Goal: Task Accomplishment & Management: Complete application form

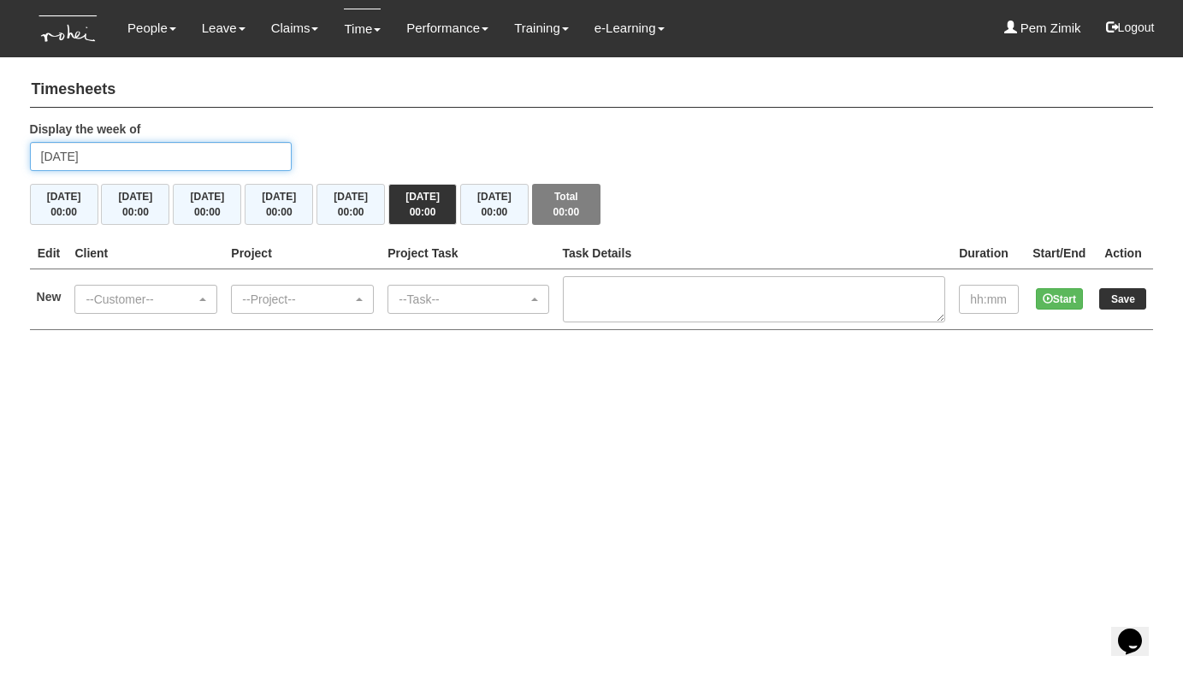
click at [175, 155] on input "Saturday 16 August 2025" at bounding box center [161, 156] width 262 height 29
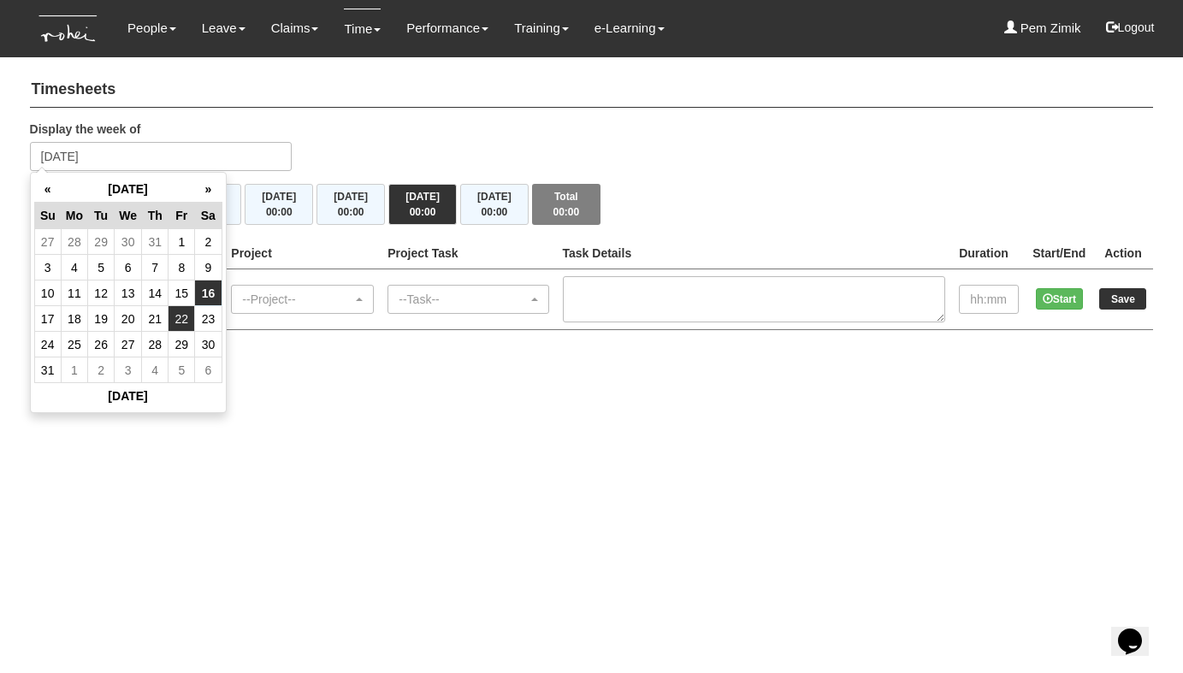
click at [183, 320] on td "22" at bounding box center [182, 319] width 27 height 26
type input "Friday 22 August 2025"
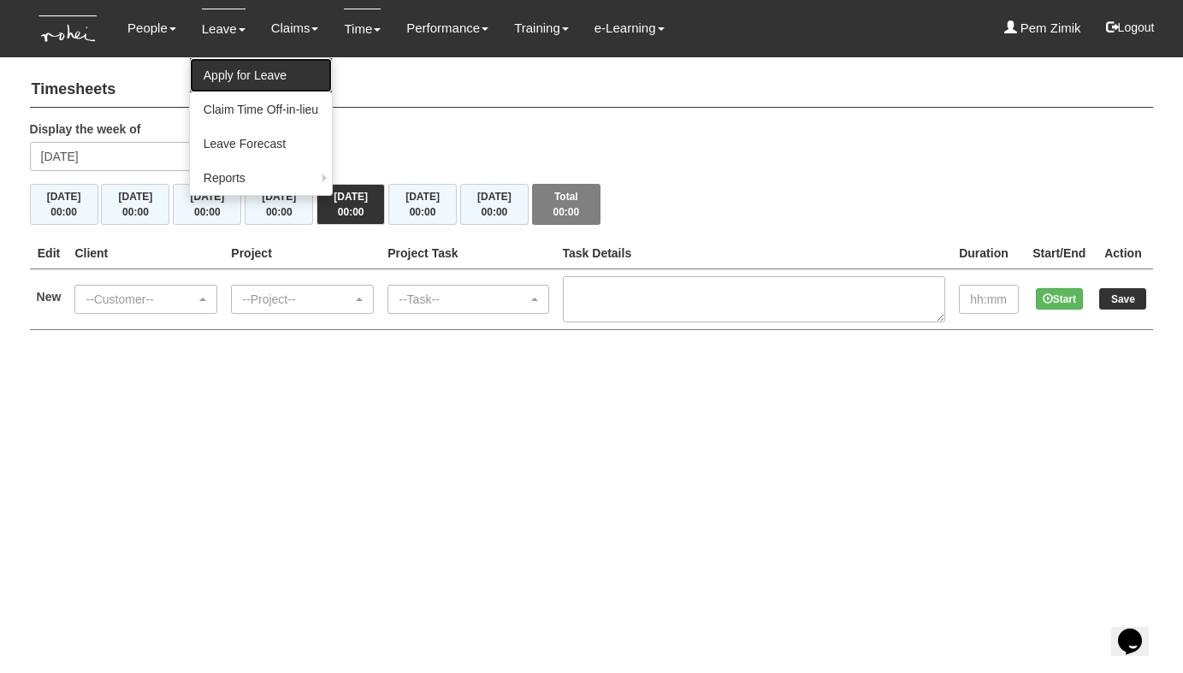
click at [220, 71] on link "Apply for Leave" at bounding box center [261, 75] width 142 height 34
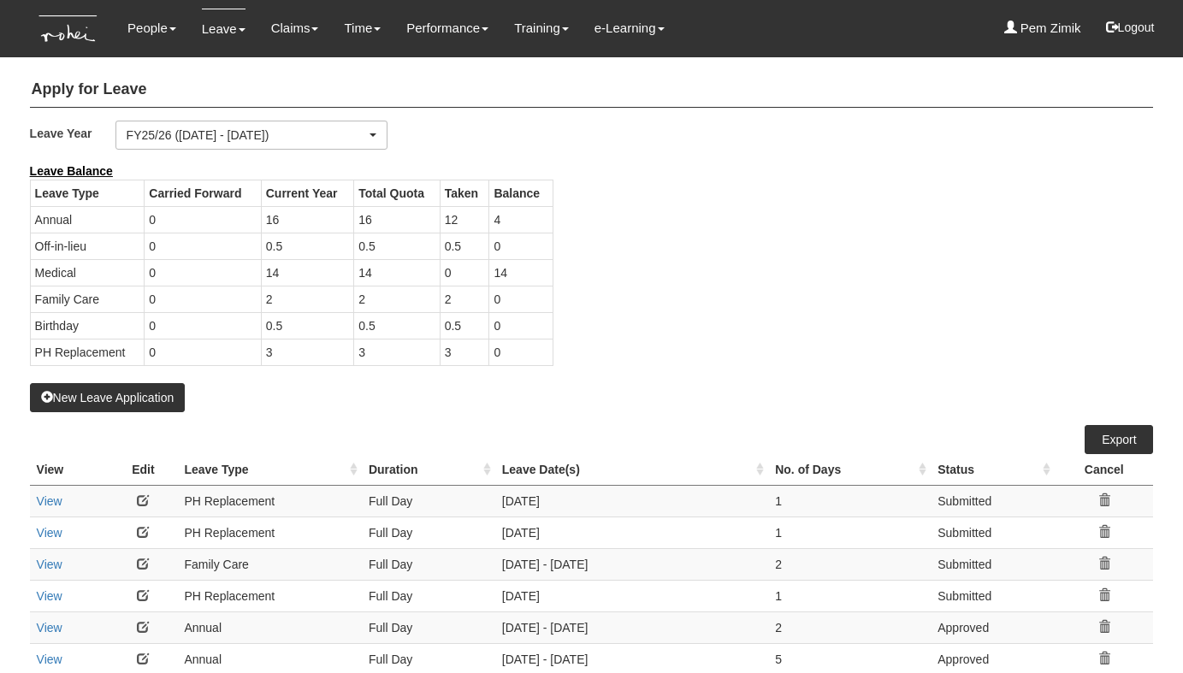
select select "50"
click at [115, 388] on button "New Leave Application" at bounding box center [108, 397] width 156 height 29
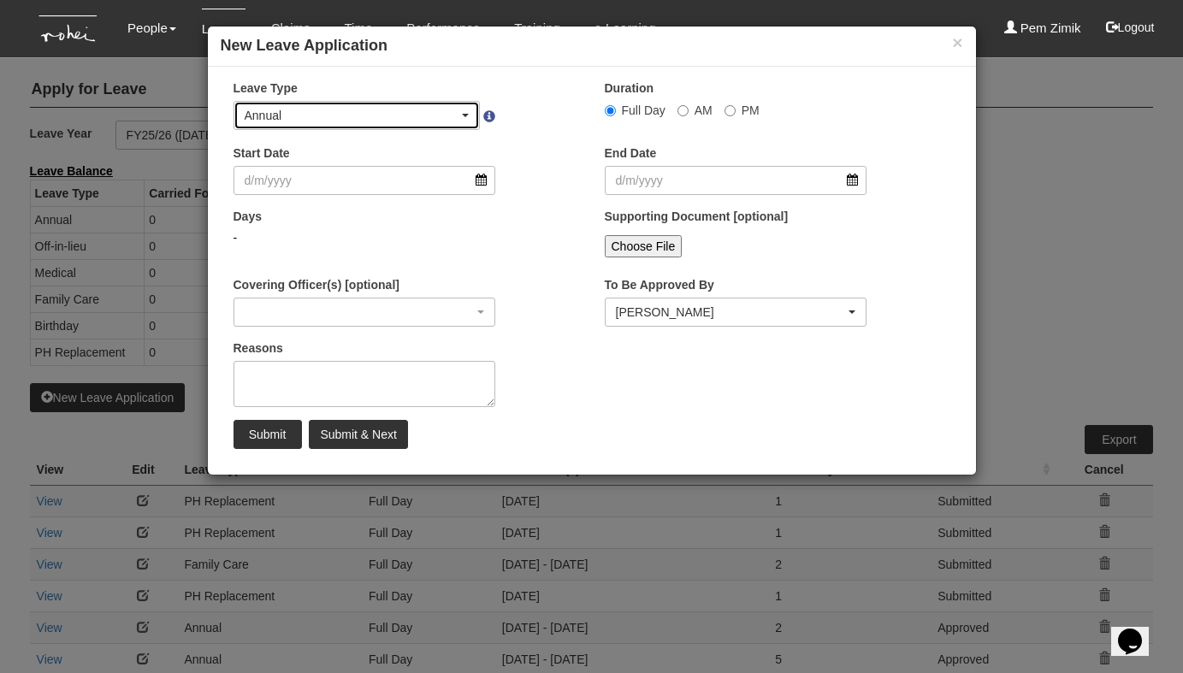
click at [463, 120] on div "Annual" at bounding box center [357, 115] width 225 height 17
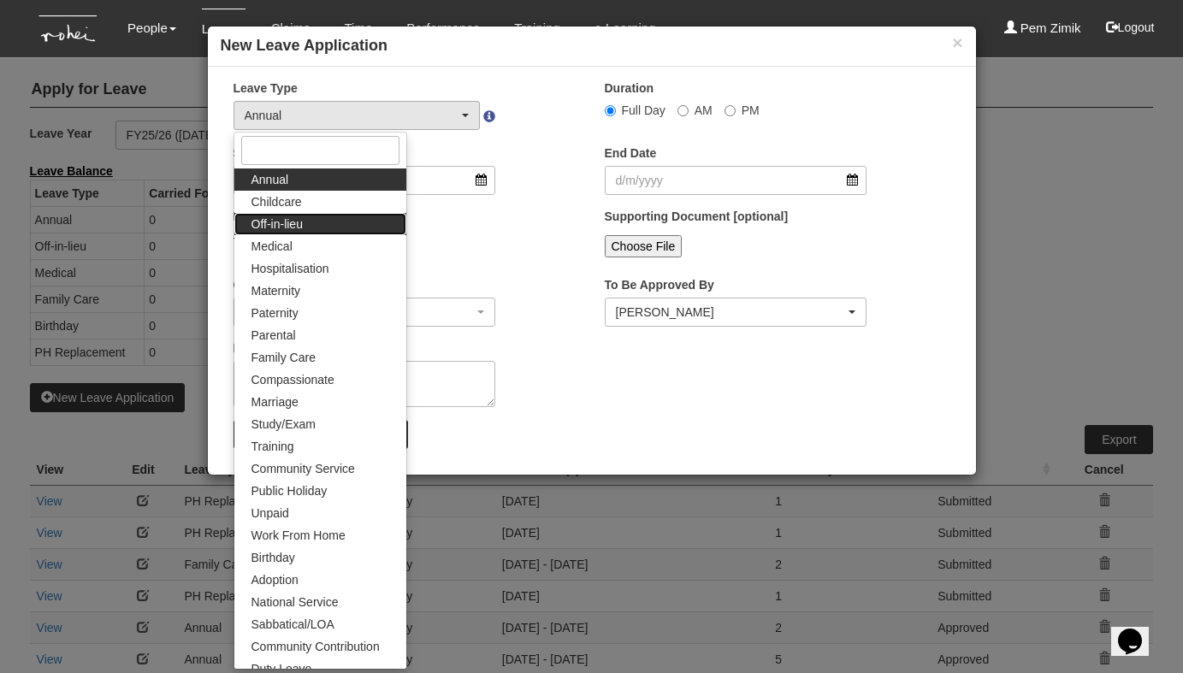
click at [312, 222] on link "Off-in-lieu" at bounding box center [320, 224] width 172 height 22
select select "3"
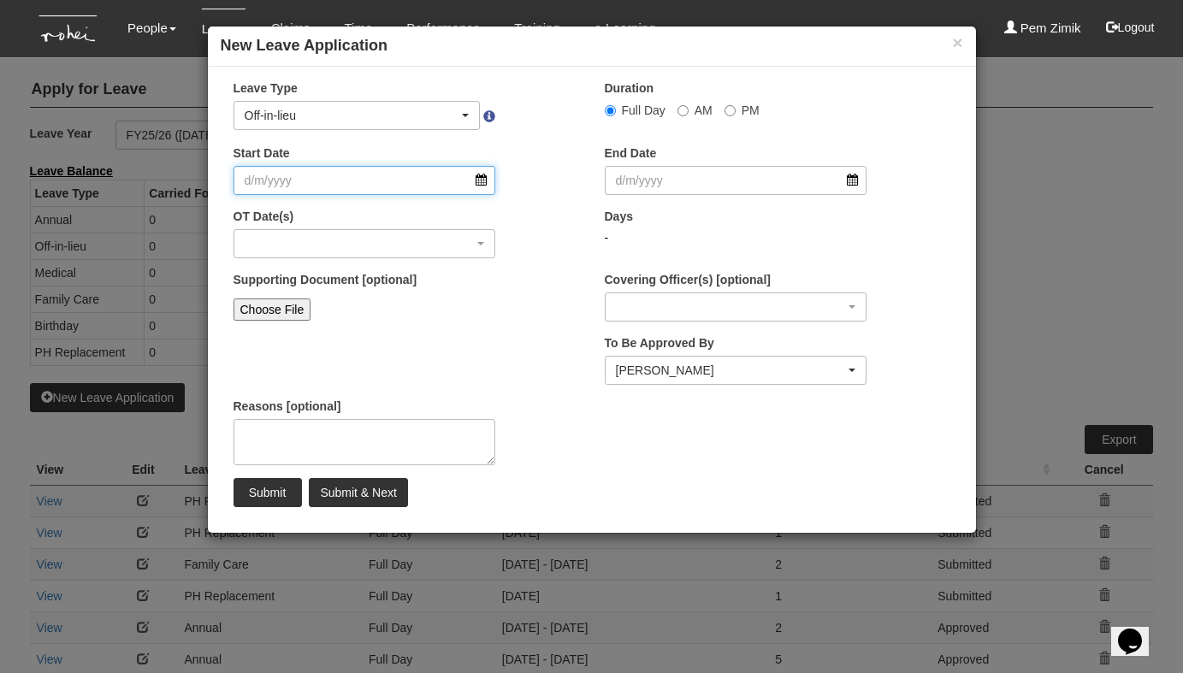
click at [482, 187] on input "Start Date" at bounding box center [365, 180] width 263 height 29
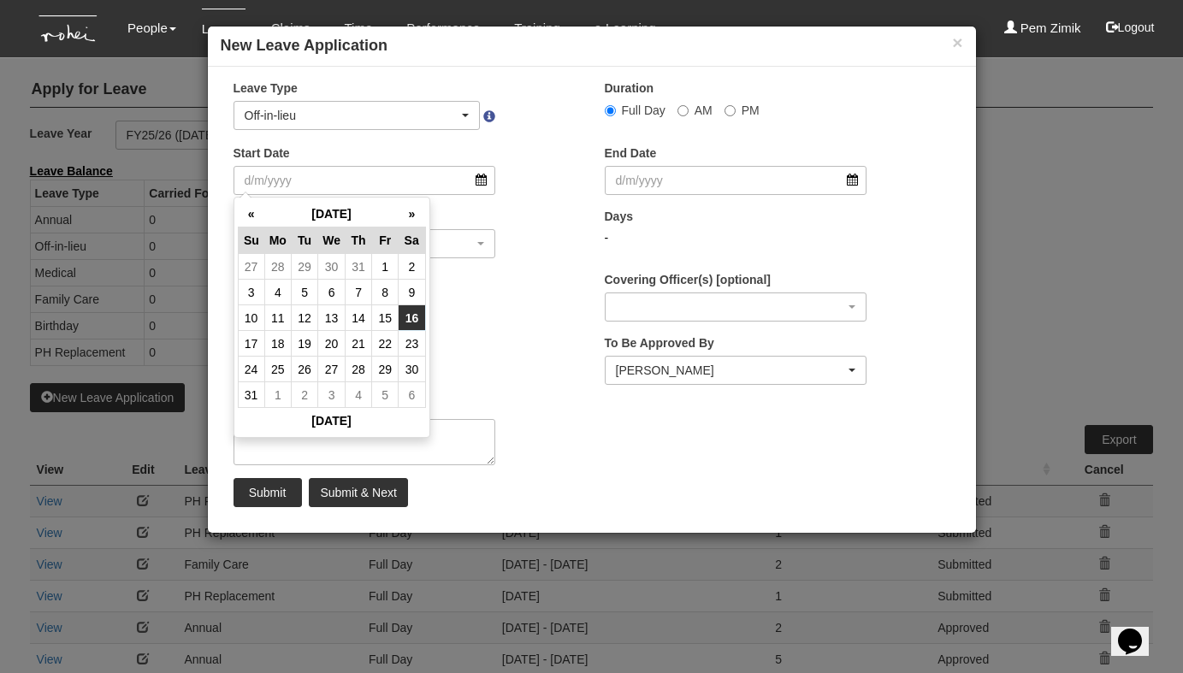
click at [416, 317] on td "16" at bounding box center [412, 318] width 27 height 26
type input "16/8/2025"
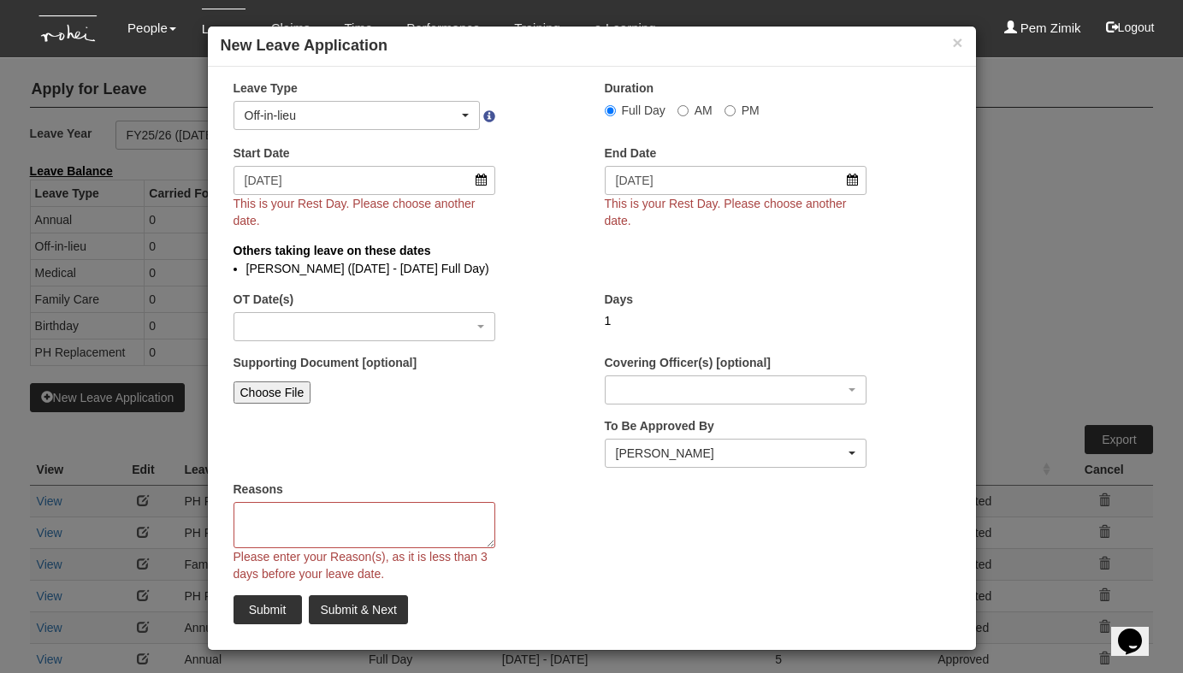
select select
click at [957, 40] on button "×" at bounding box center [957, 42] width 10 height 18
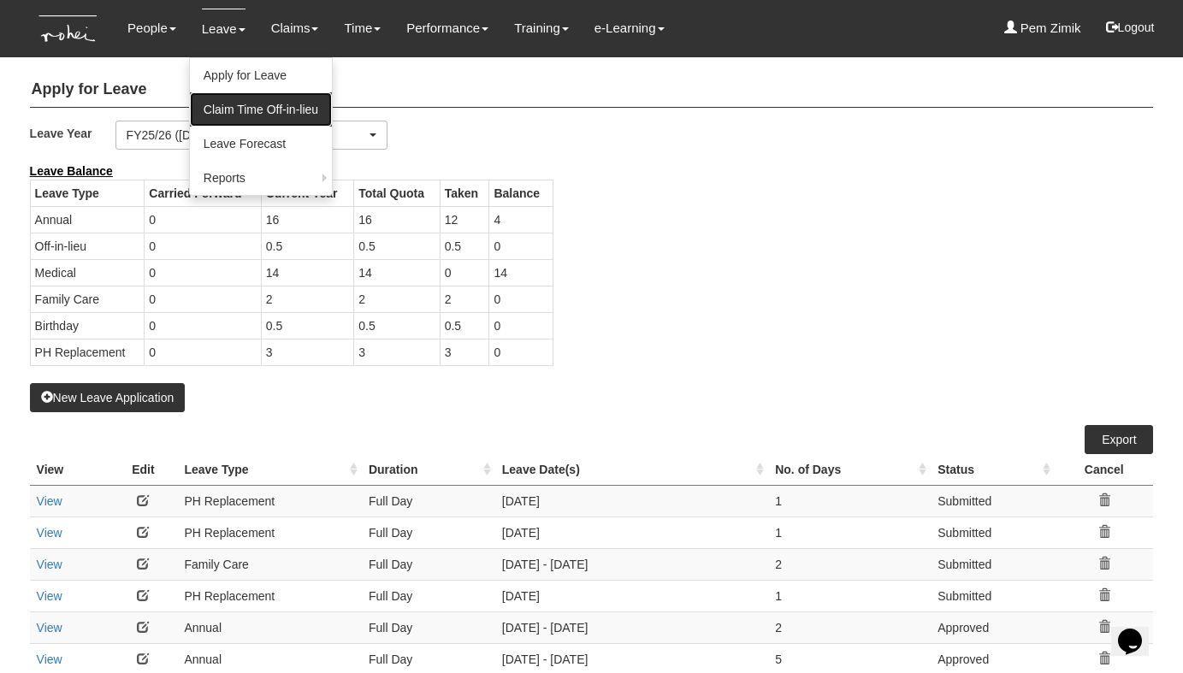
click at [219, 117] on link "Claim Time Off-in-lieu" at bounding box center [261, 109] width 142 height 34
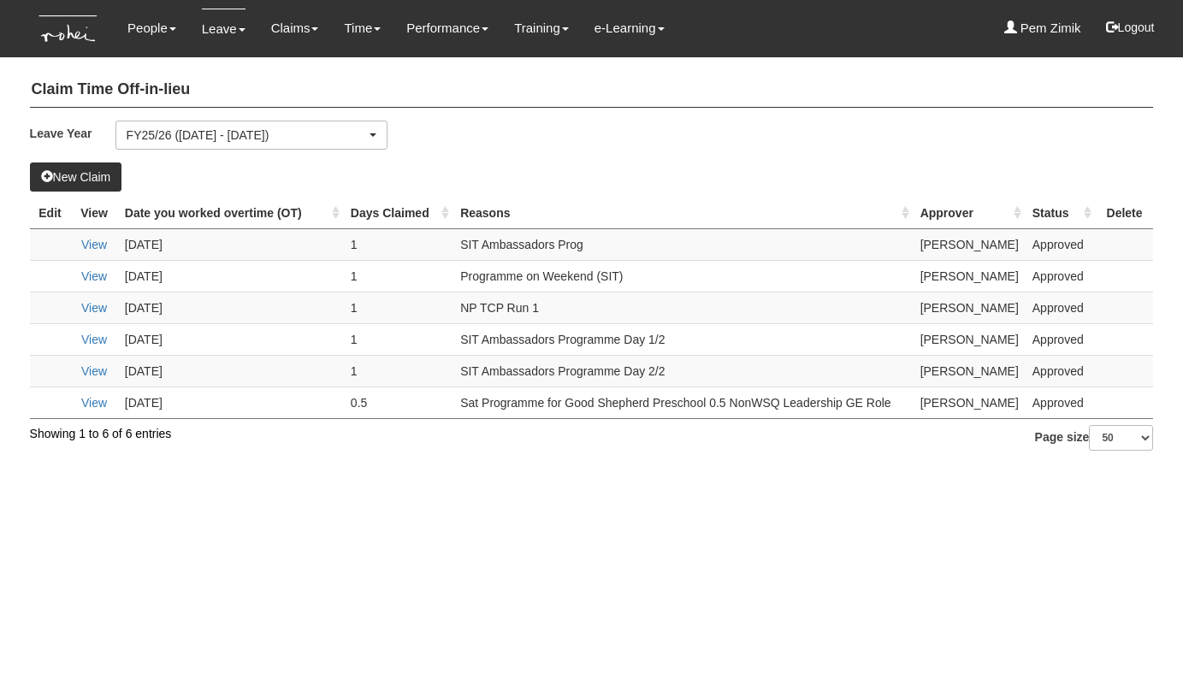
select select "50"
click at [87, 174] on button "New Claim" at bounding box center [76, 177] width 92 height 29
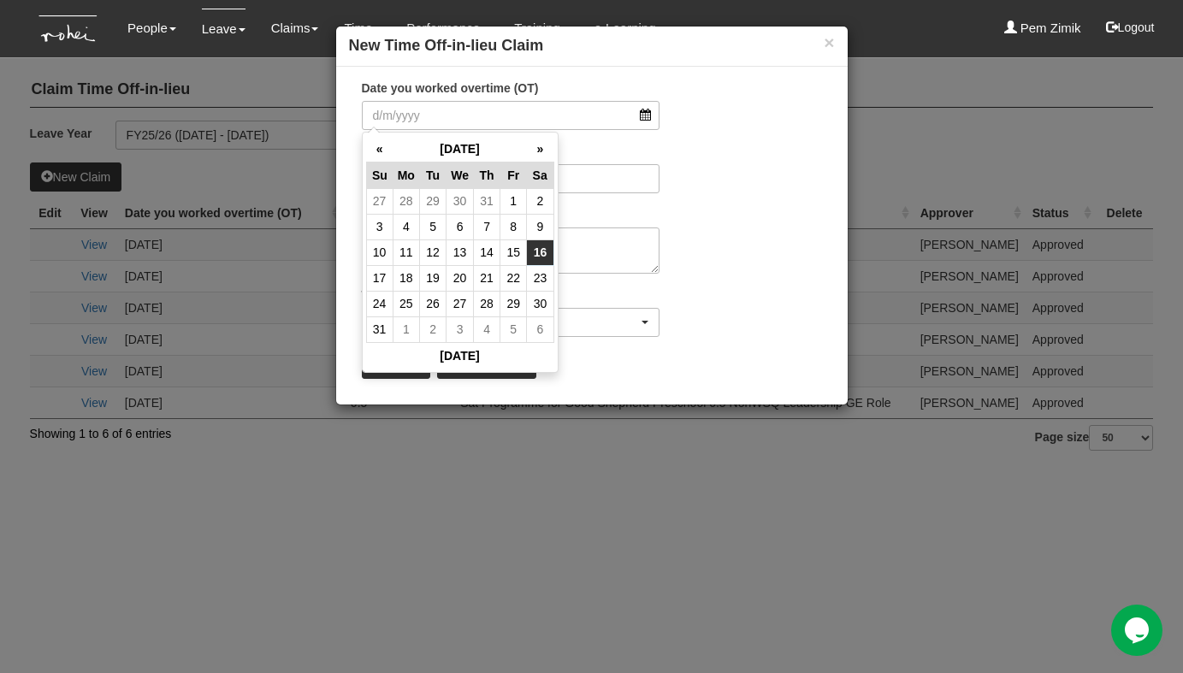
click at [542, 252] on td "16" at bounding box center [540, 253] width 27 height 26
type input "[DATE]"
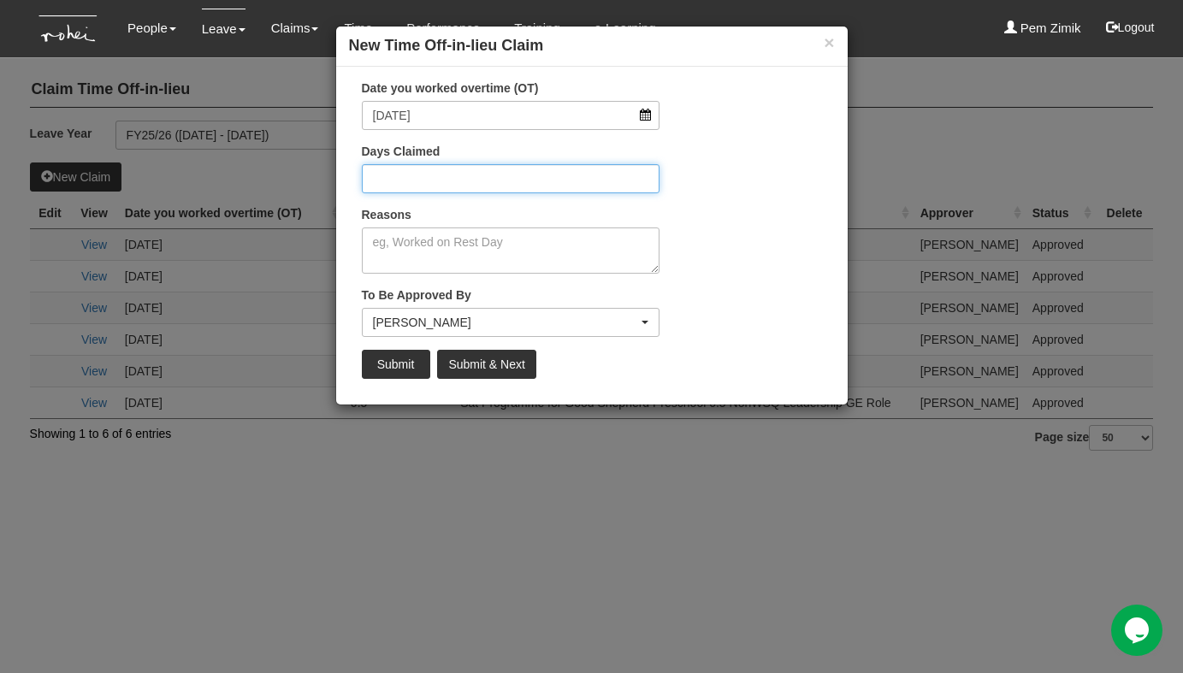
click at [503, 178] on input "Days Claimed" at bounding box center [511, 178] width 299 height 29
type input "1"
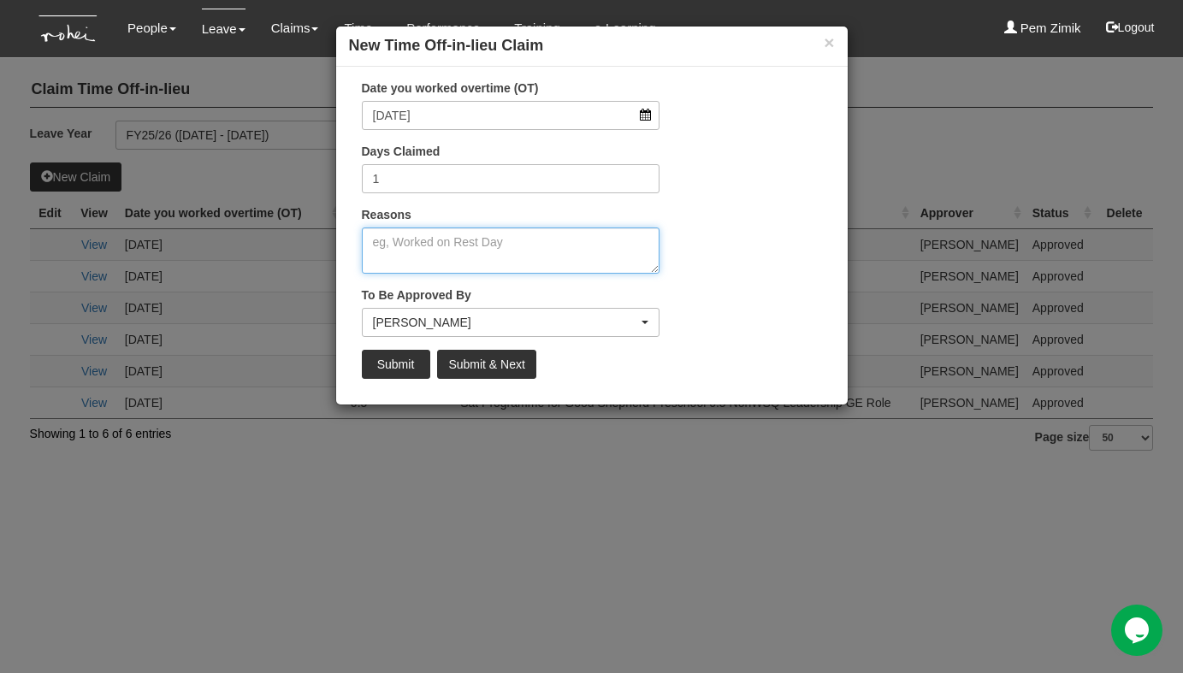
click at [459, 244] on textarea "Reasons" at bounding box center [511, 251] width 299 height 46
paste textarea "Good Shepherd Preschool SLL1 LC"
click at [542, 243] on textarea "Good Shepherd Preschool LC" at bounding box center [511, 251] width 299 height 46
type textarea "Good Shepherd Preschool LC - FA & Account Manager"
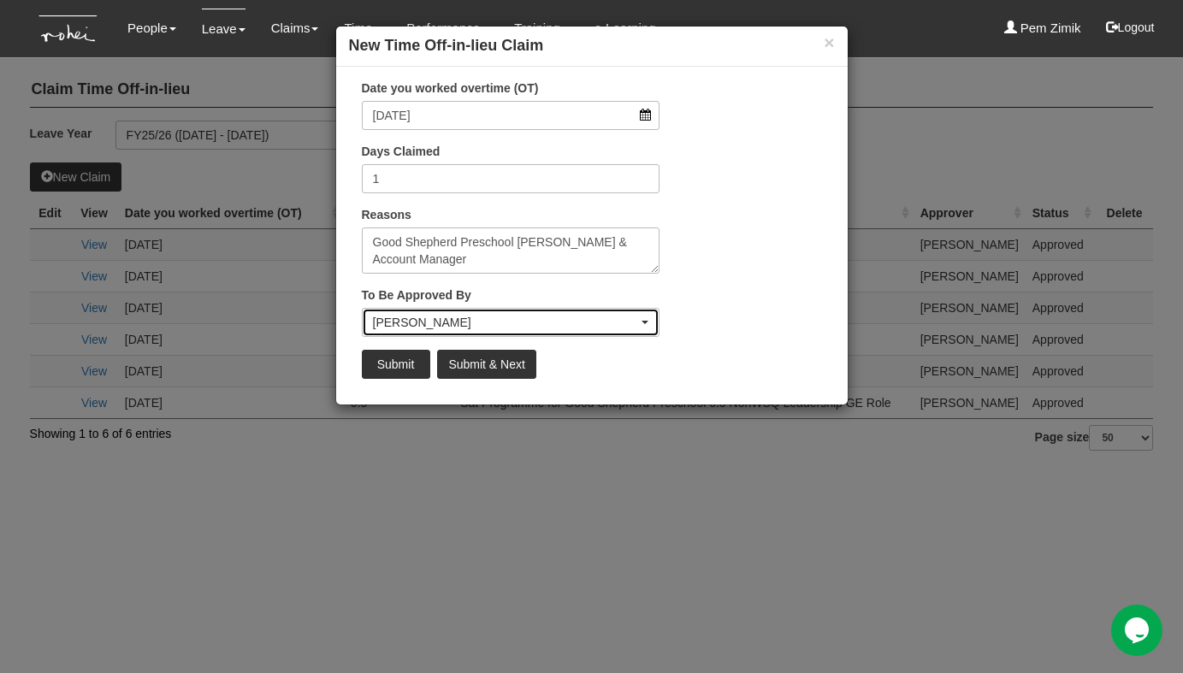
click at [630, 319] on div "Rachel Khoo" at bounding box center [506, 322] width 266 height 17
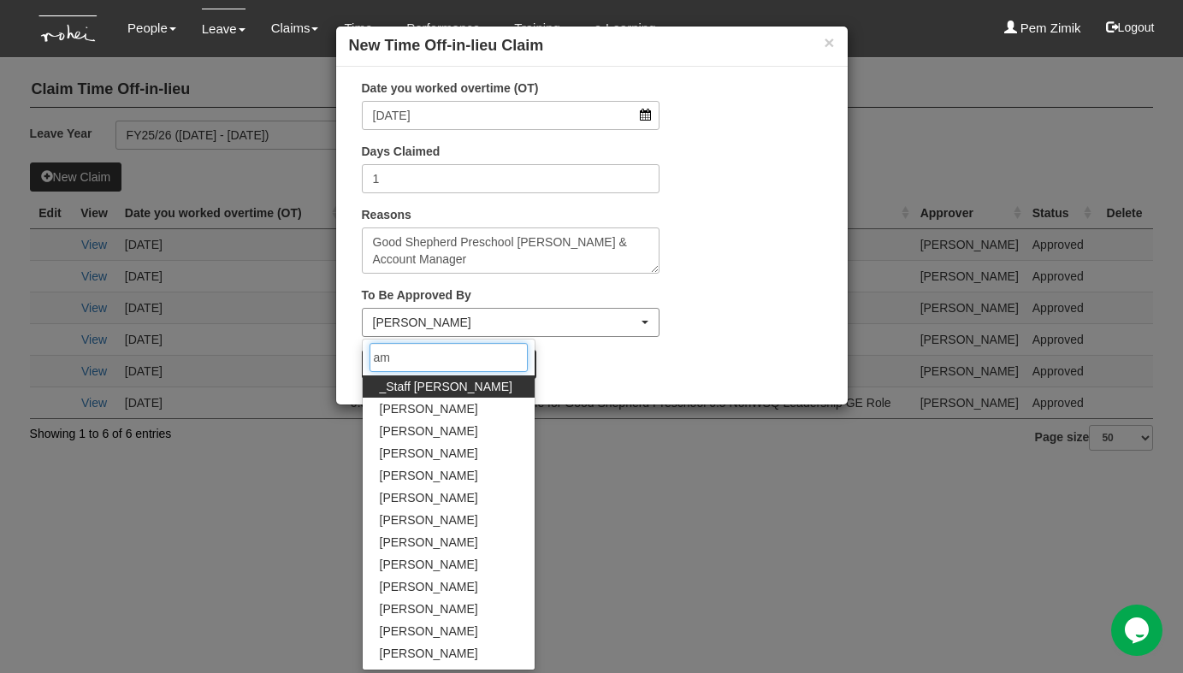
type input "ama"
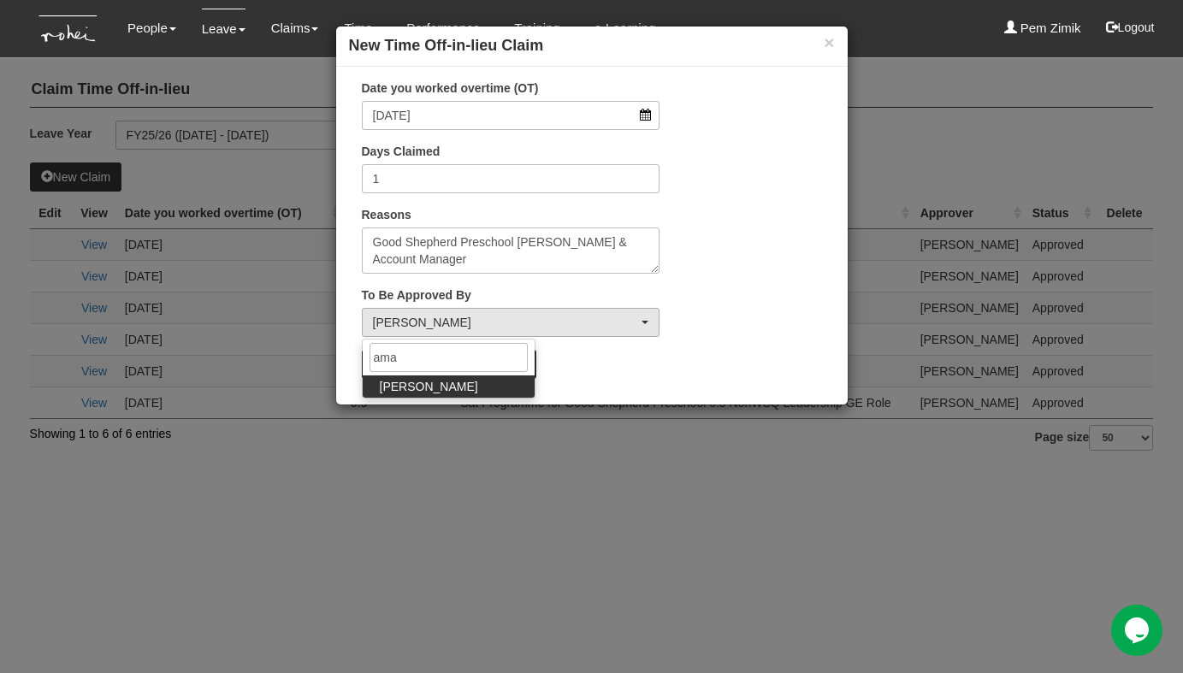
click at [459, 391] on link "Amanda Ho" at bounding box center [449, 387] width 172 height 22
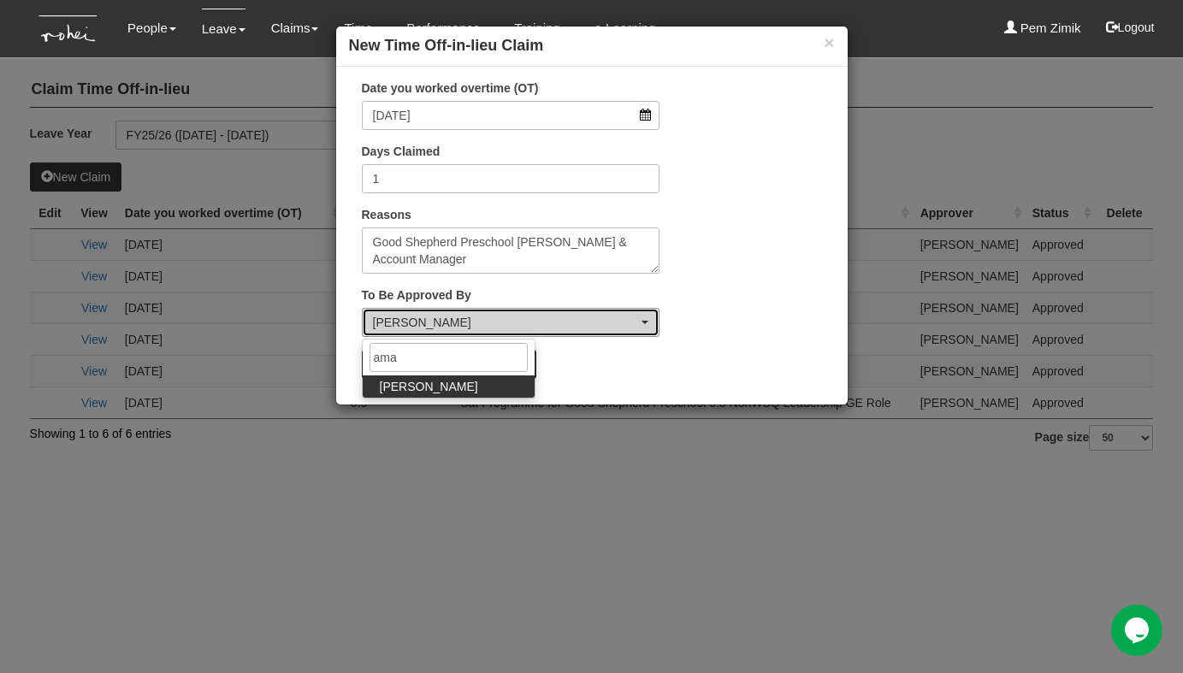
select select "edb3de3f-770e-4307-a283-f606937ddba3"
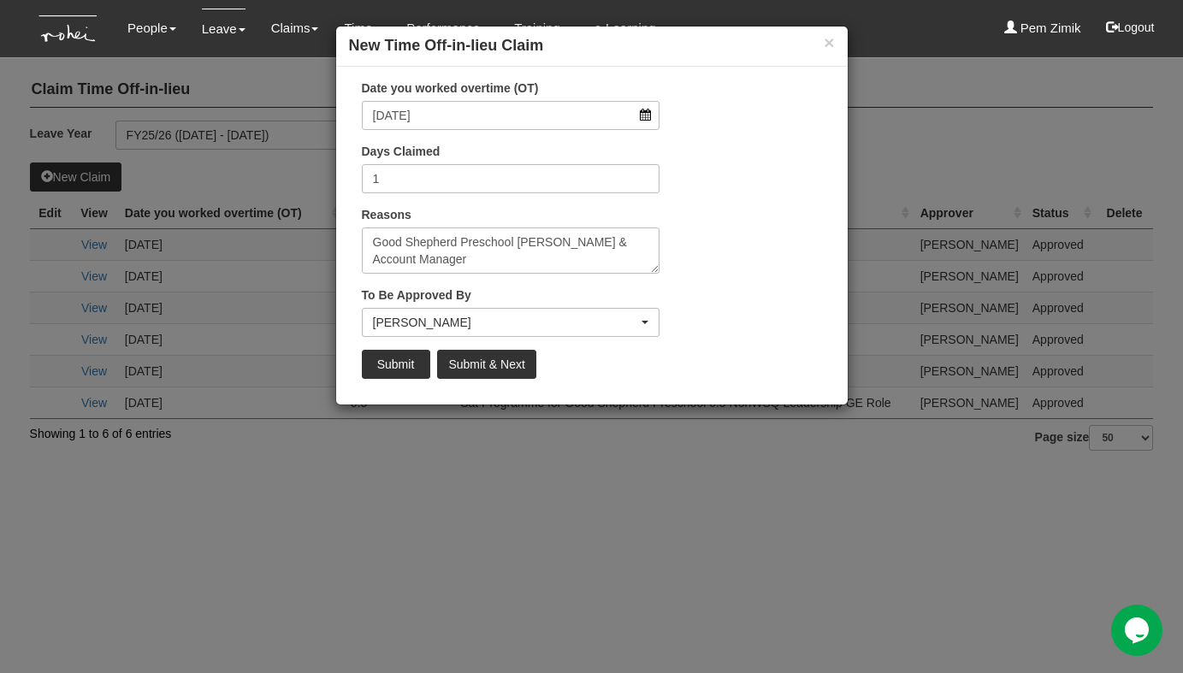
click at [616, 373] on div "Submit Submit & Next" at bounding box center [511, 364] width 299 height 29
click at [544, 243] on textarea "Good Shepherd Preschool LC - FA & Account Manager" at bounding box center [511, 251] width 299 height 46
click at [534, 243] on textarea "Good Shepherd Preschool LC - FA & Account Manager" at bounding box center [511, 251] width 299 height 46
click at [483, 362] on input "Submit & Next" at bounding box center [486, 364] width 98 height 29
select select "50"
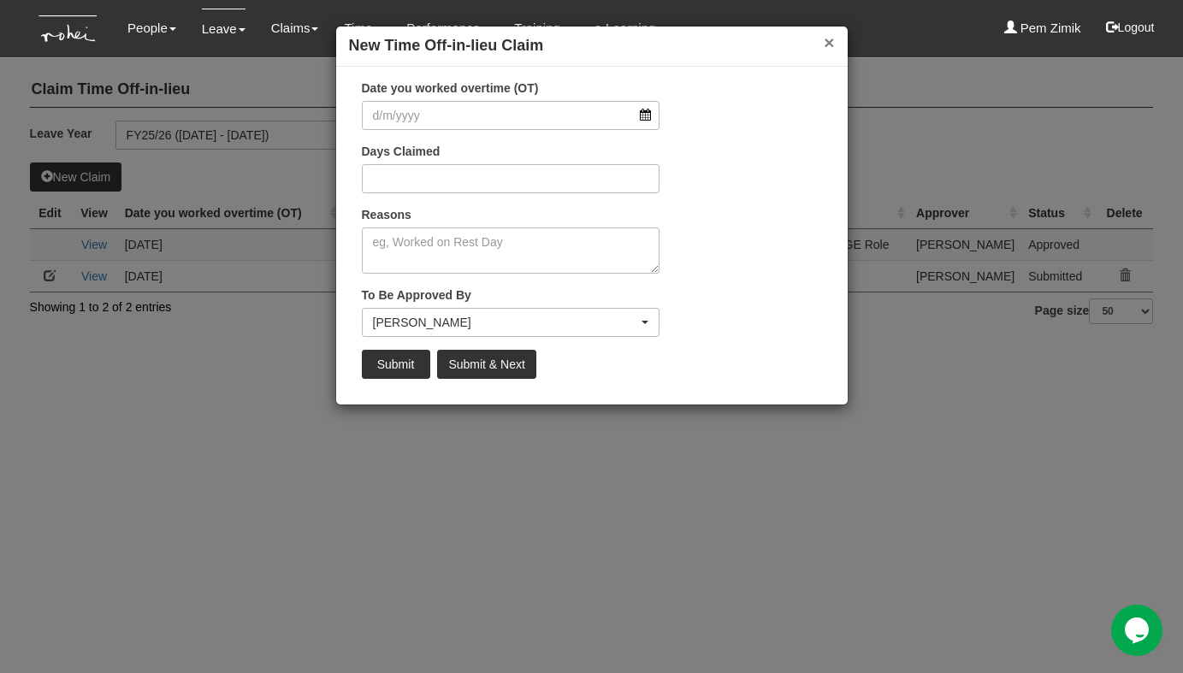
click at [834, 40] on button "×" at bounding box center [829, 42] width 10 height 18
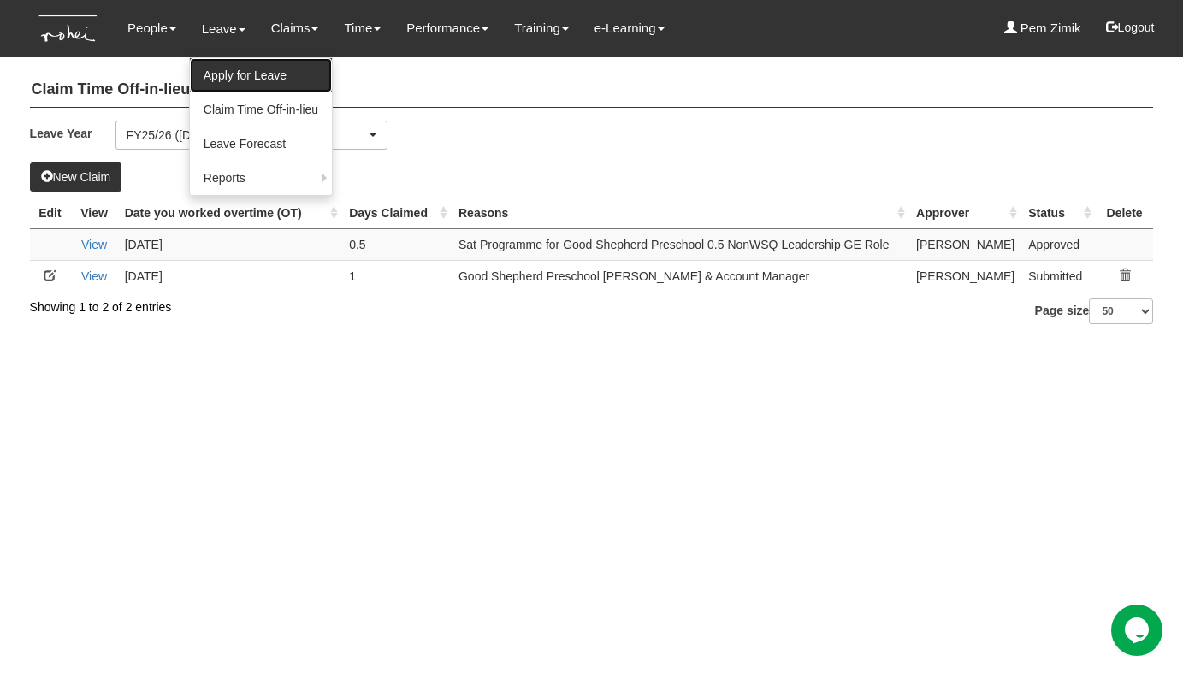
click at [228, 72] on link "Apply for Leave" at bounding box center [261, 75] width 142 height 34
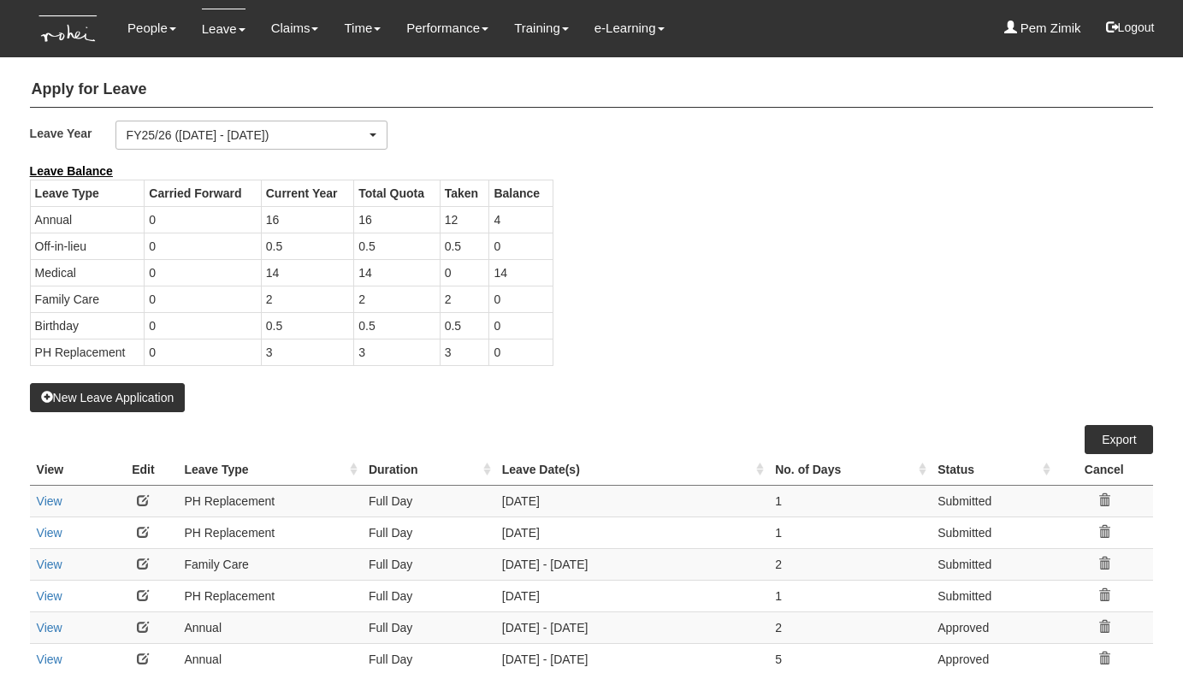
select select "50"
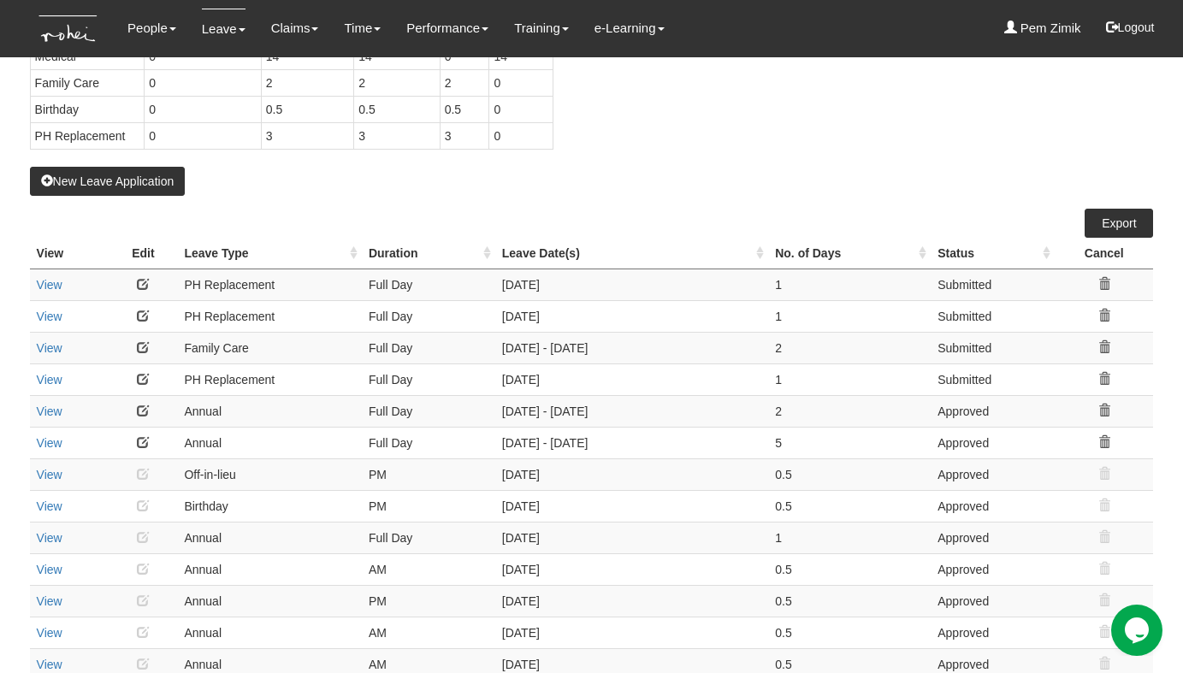
scroll to position [360, 0]
